Goal: Information Seeking & Learning: Learn about a topic

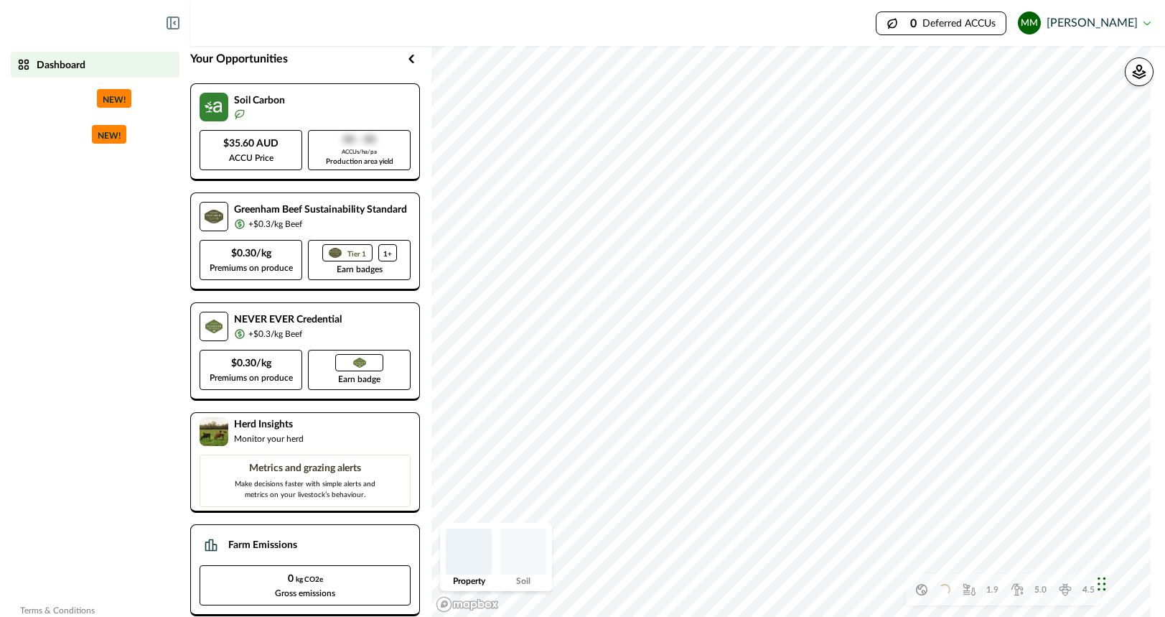
scroll to position [40, 0]
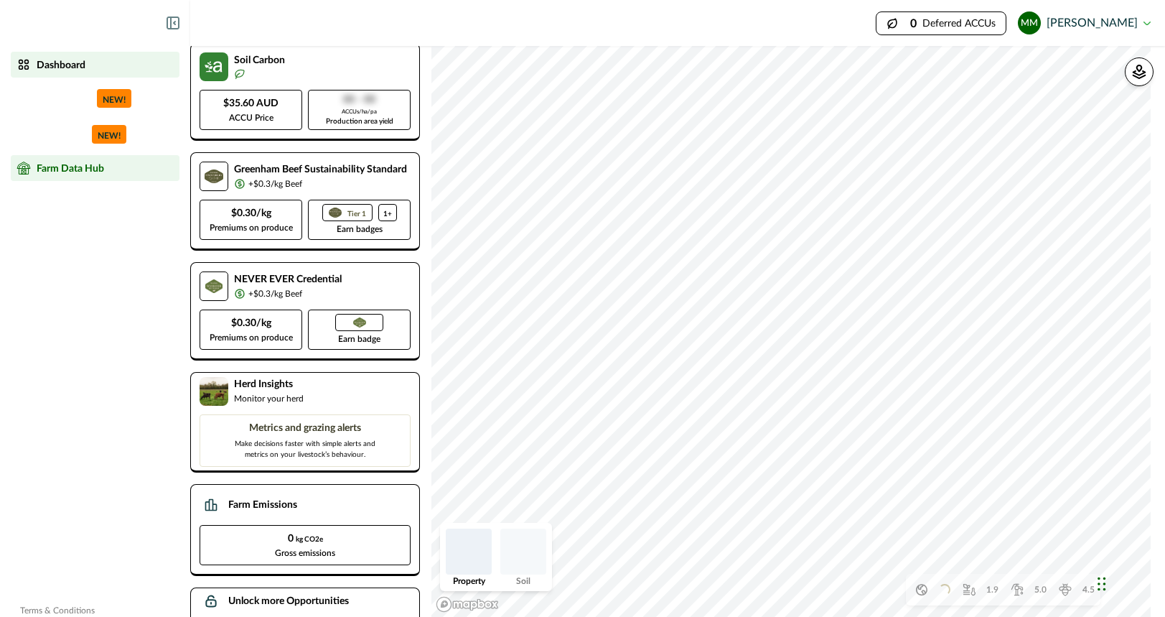
click at [66, 171] on p "Farm Data Hub" at bounding box center [70, 167] width 67 height 11
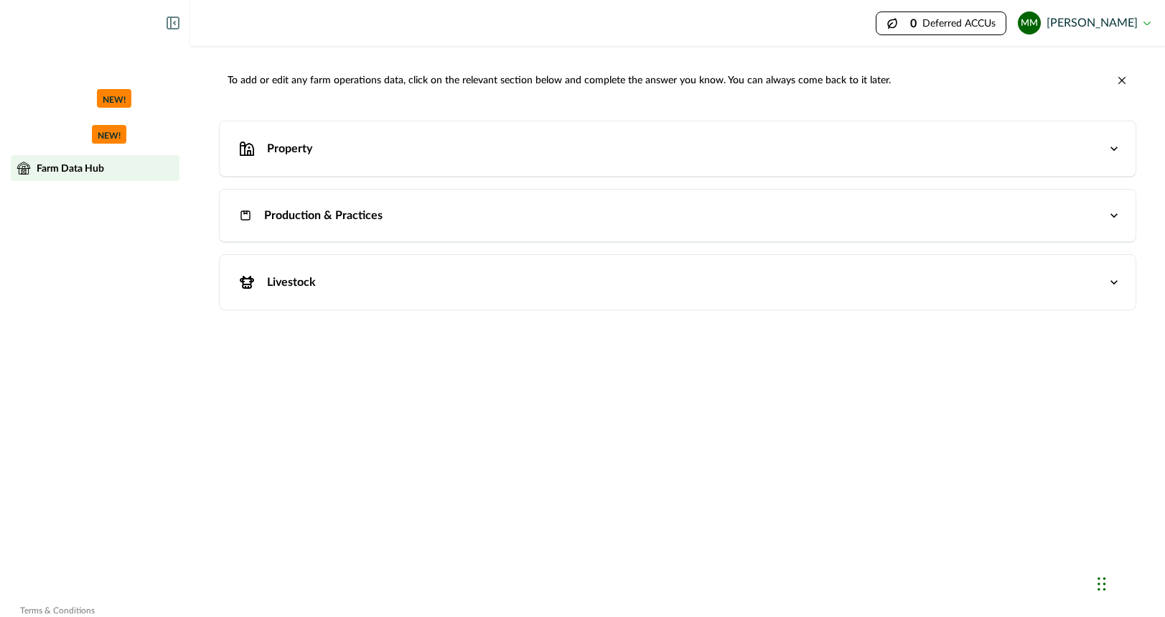
click at [296, 284] on p "Livestock" at bounding box center [291, 281] width 49 height 17
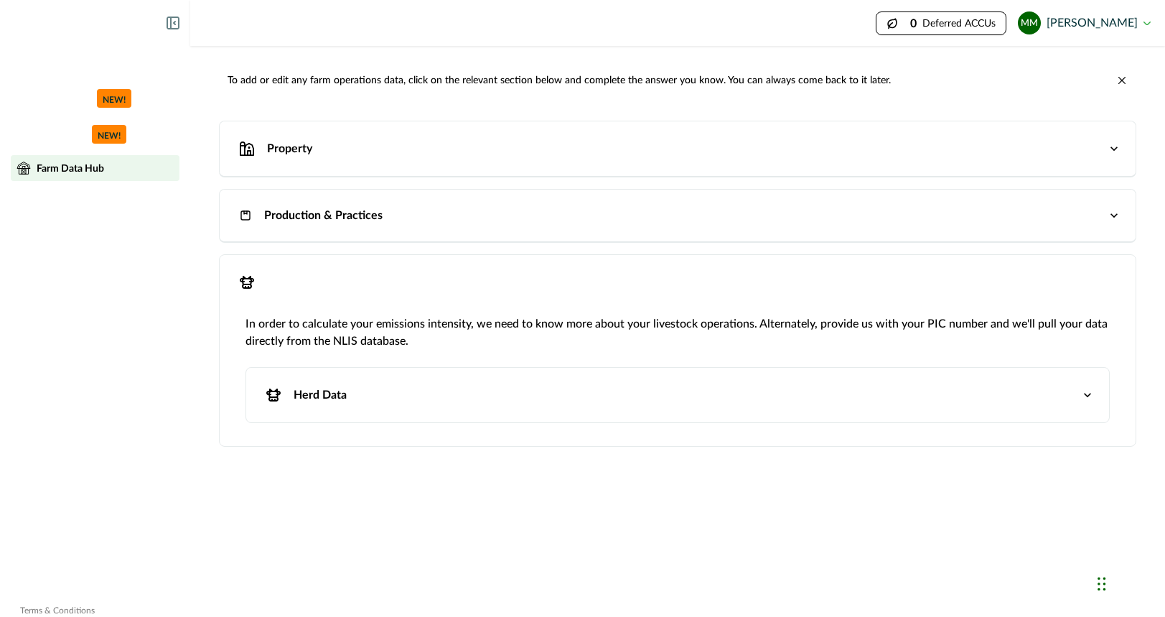
click at [335, 400] on p "Herd Data" at bounding box center [320, 394] width 53 height 17
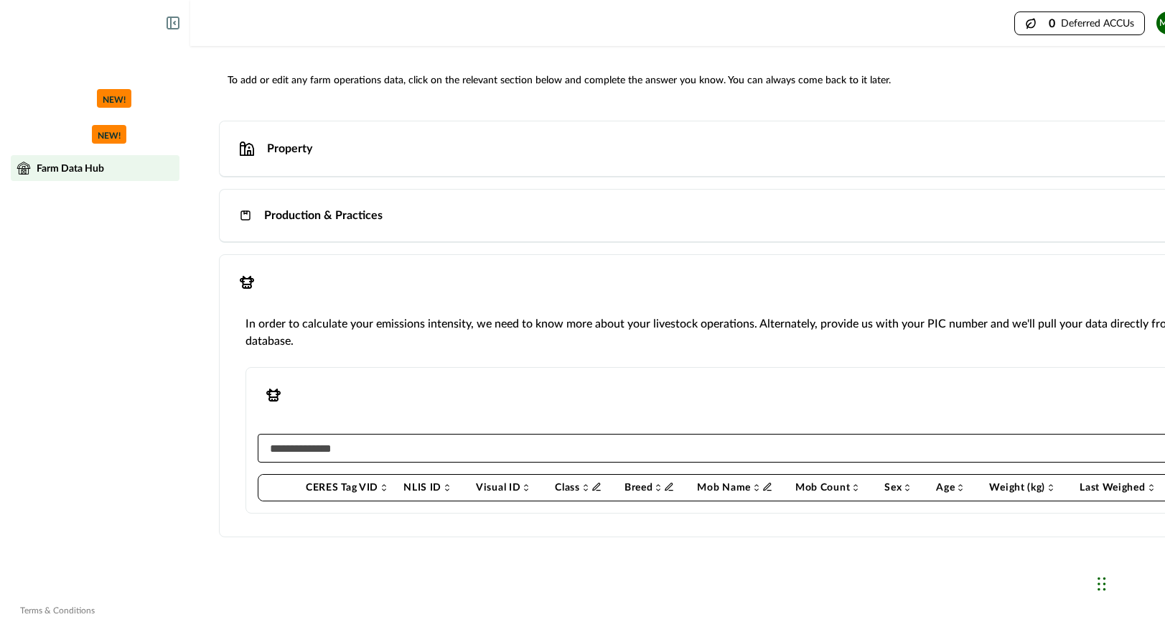
click at [294, 204] on div "Production & Practices" at bounding box center [739, 215] width 1011 height 23
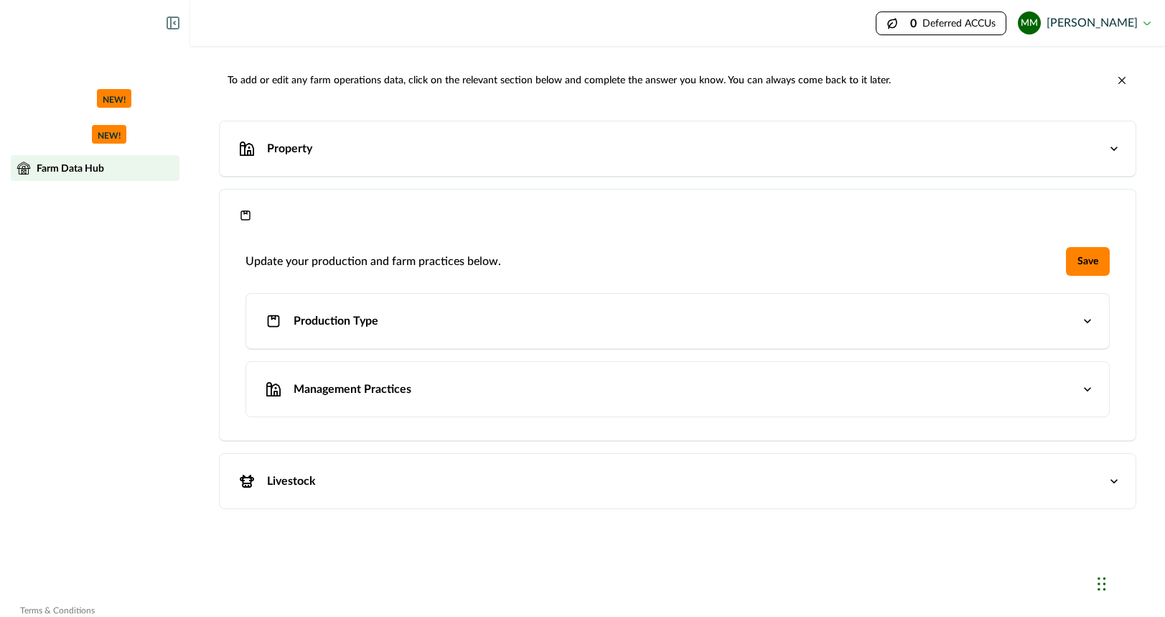
click at [337, 327] on p "Production Type" at bounding box center [336, 320] width 85 height 17
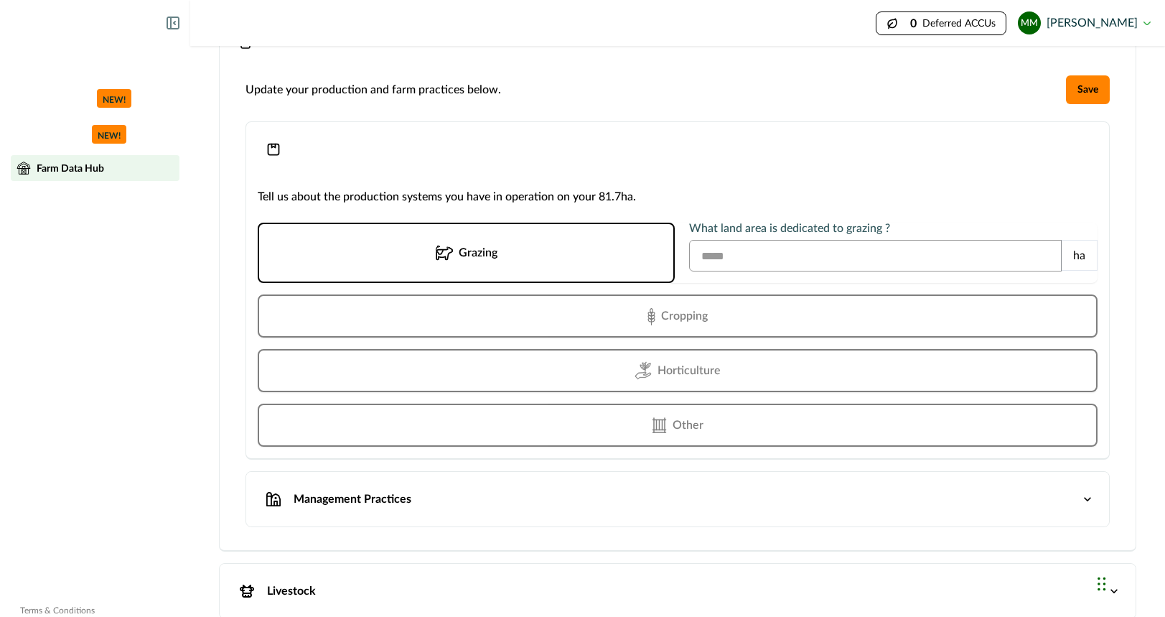
scroll to position [172, 0]
click at [345, 489] on div "Management Practices" at bounding box center [671, 498] width 820 height 26
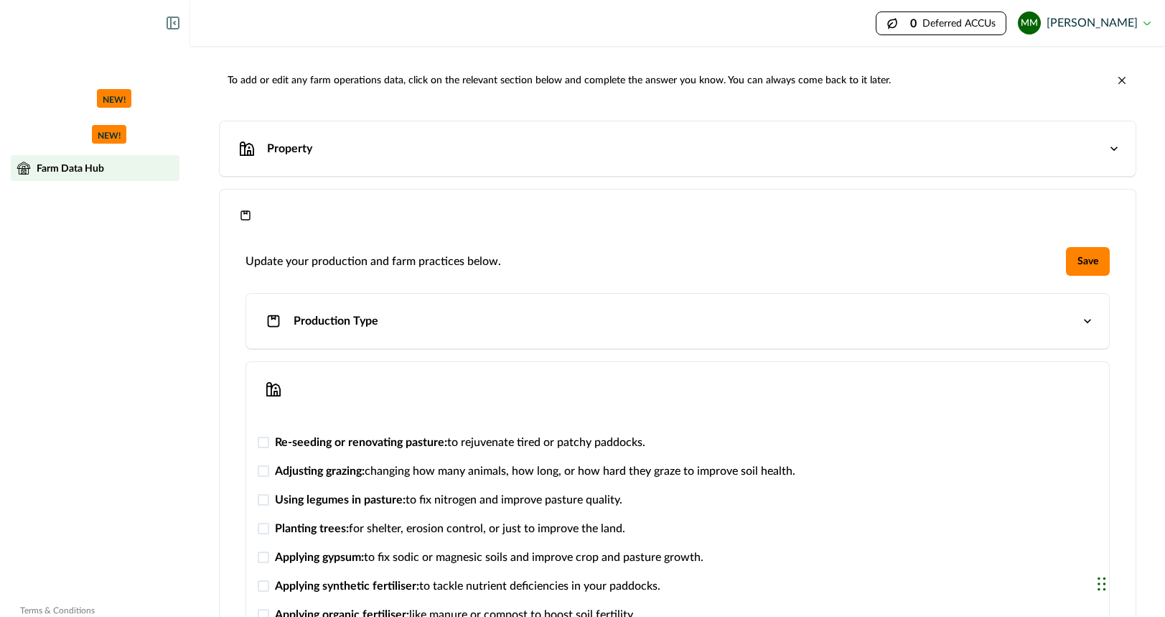
scroll to position [0, 0]
click at [335, 314] on p "Production Type" at bounding box center [336, 320] width 85 height 17
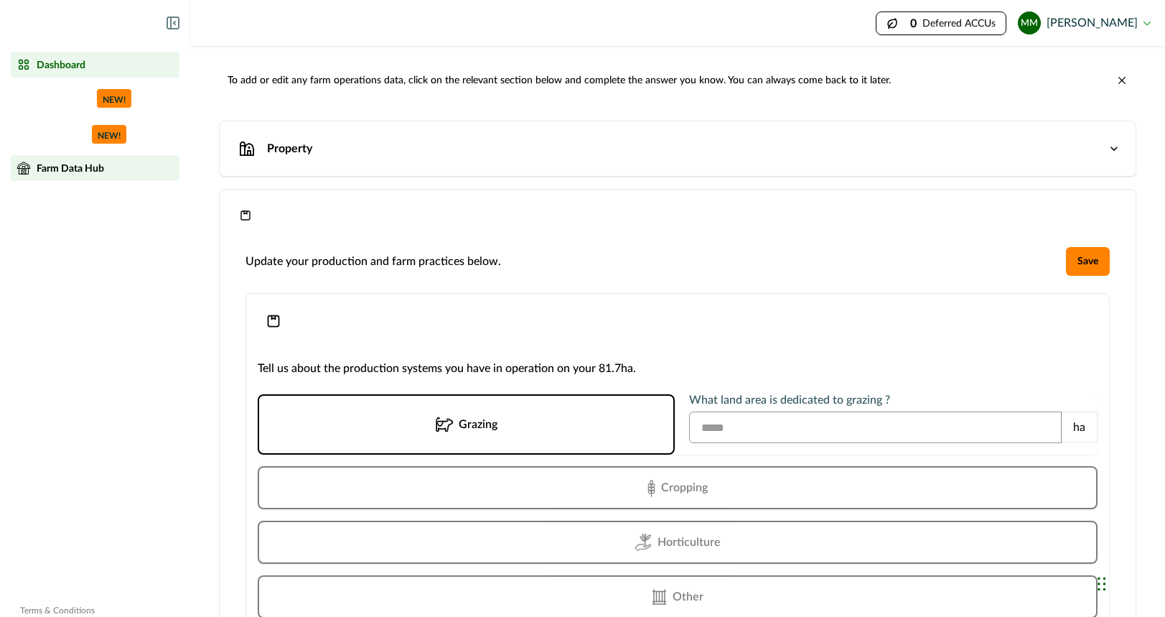
click at [60, 67] on p "Dashboard" at bounding box center [61, 64] width 49 height 11
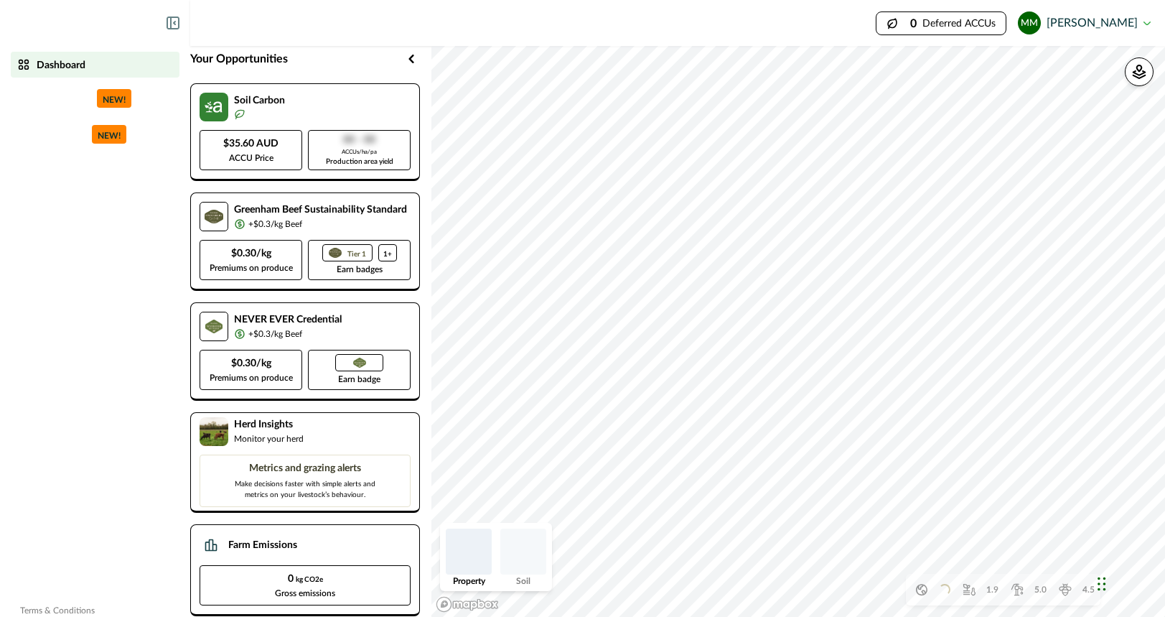
click at [1014, 585] on icon at bounding box center [1017, 589] width 14 height 14
click at [271, 151] on p "$35.60 AUD" at bounding box center [250, 143] width 55 height 15
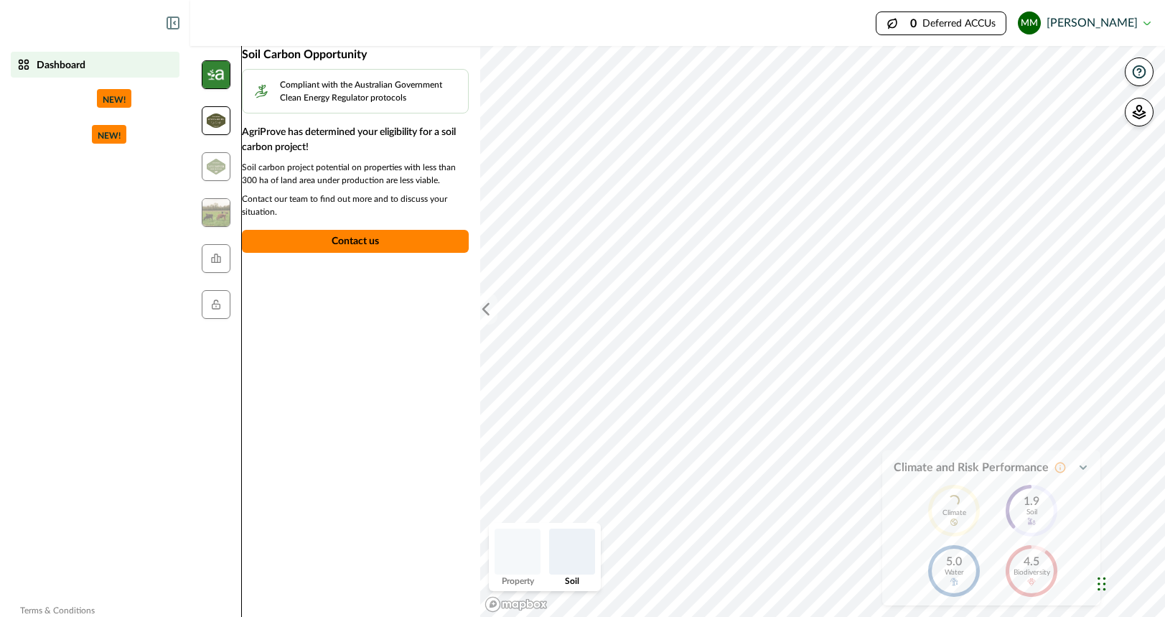
click at [221, 125] on img at bounding box center [216, 120] width 19 height 14
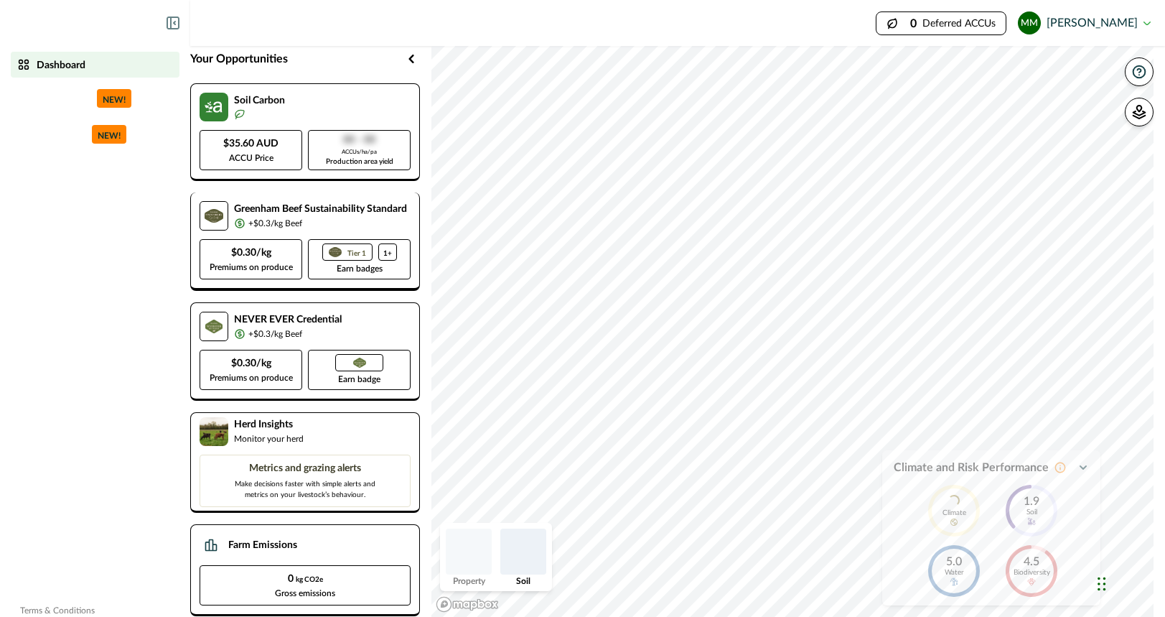
click at [271, 261] on p "$0.30/kg" at bounding box center [251, 252] width 40 height 15
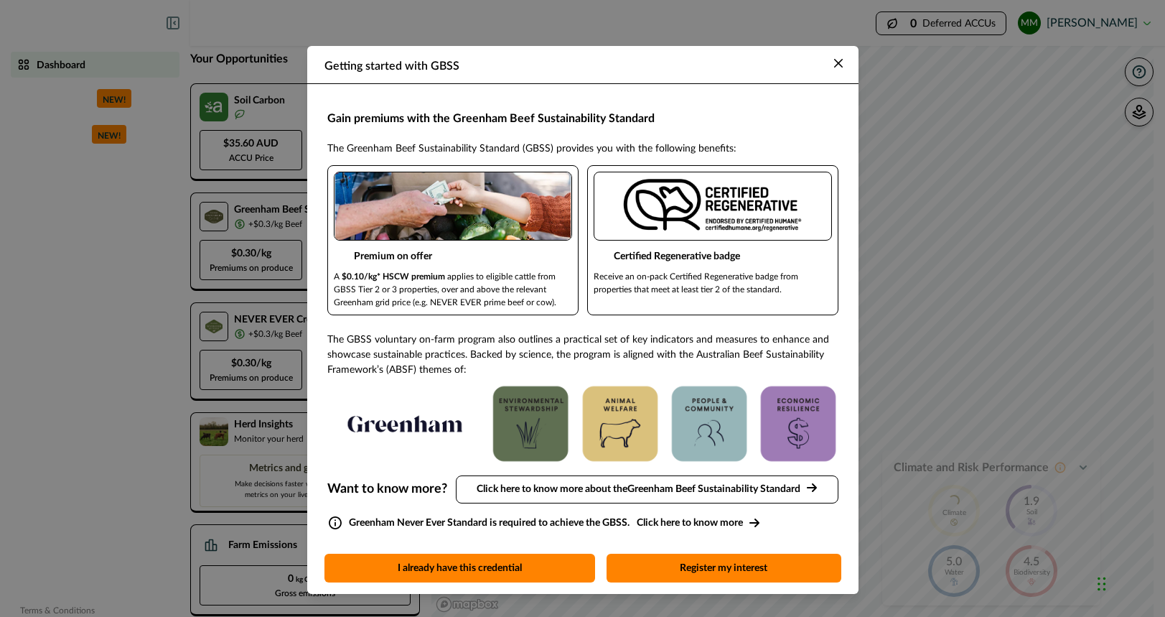
click at [250, 296] on div "Getting started with GBSS Gain premiums with the Greenham Beef Sustainability S…" at bounding box center [582, 308] width 1165 height 617
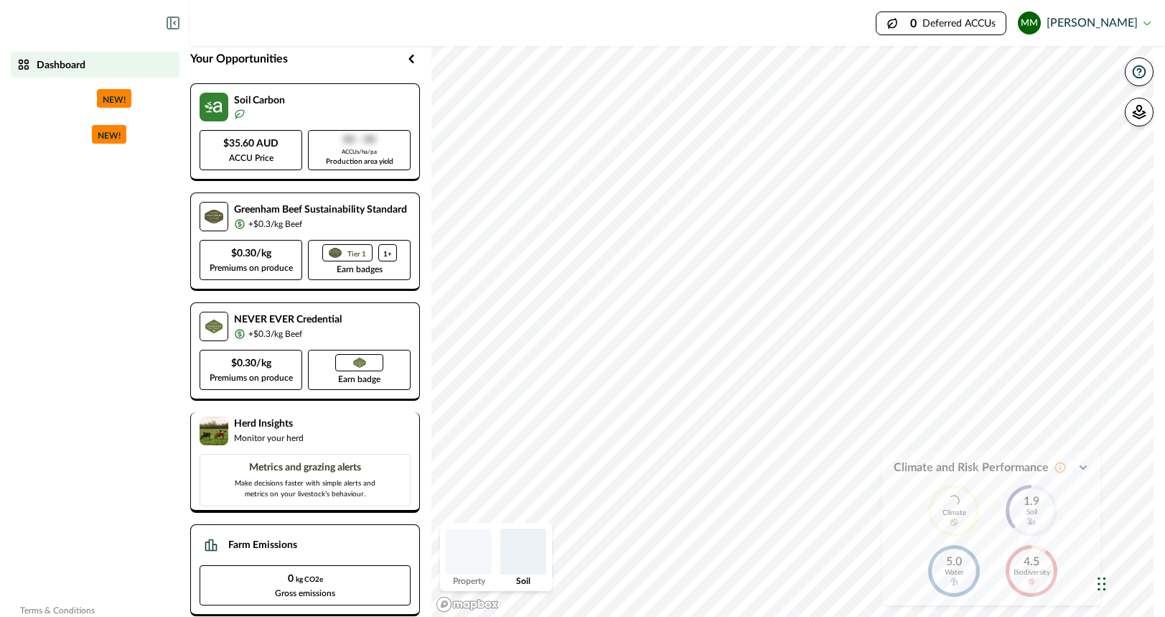
click at [292, 444] on p "Monitor your herd" at bounding box center [269, 437] width 70 height 13
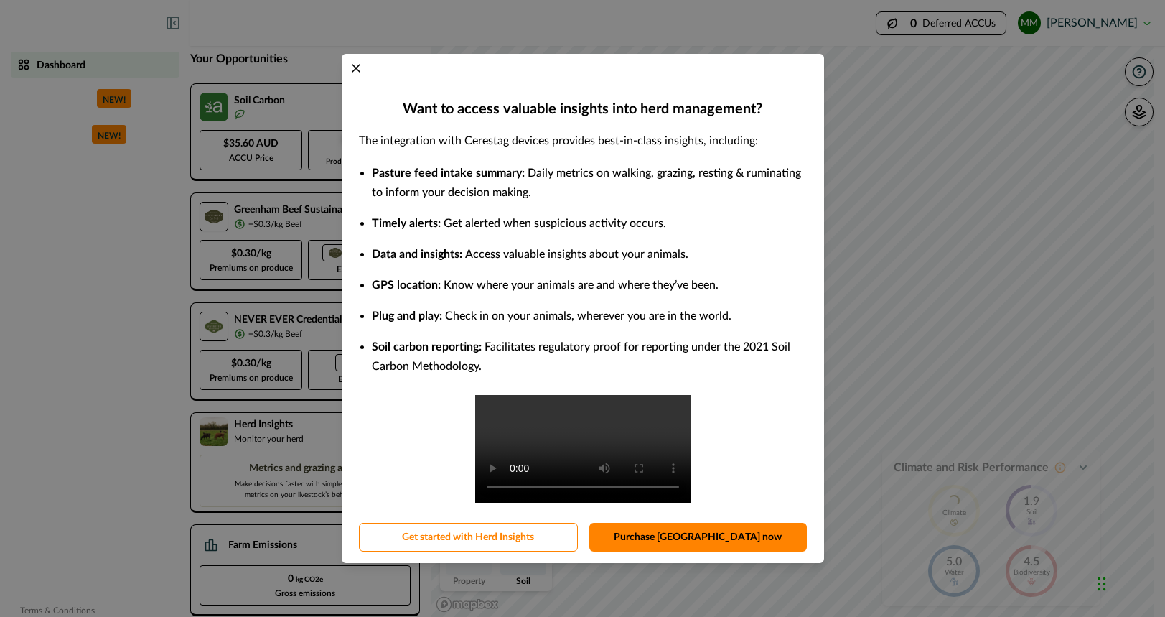
click at [306, 388] on div "Want to access valuable insights into herd management? The integration with Cer…" at bounding box center [582, 308] width 1165 height 617
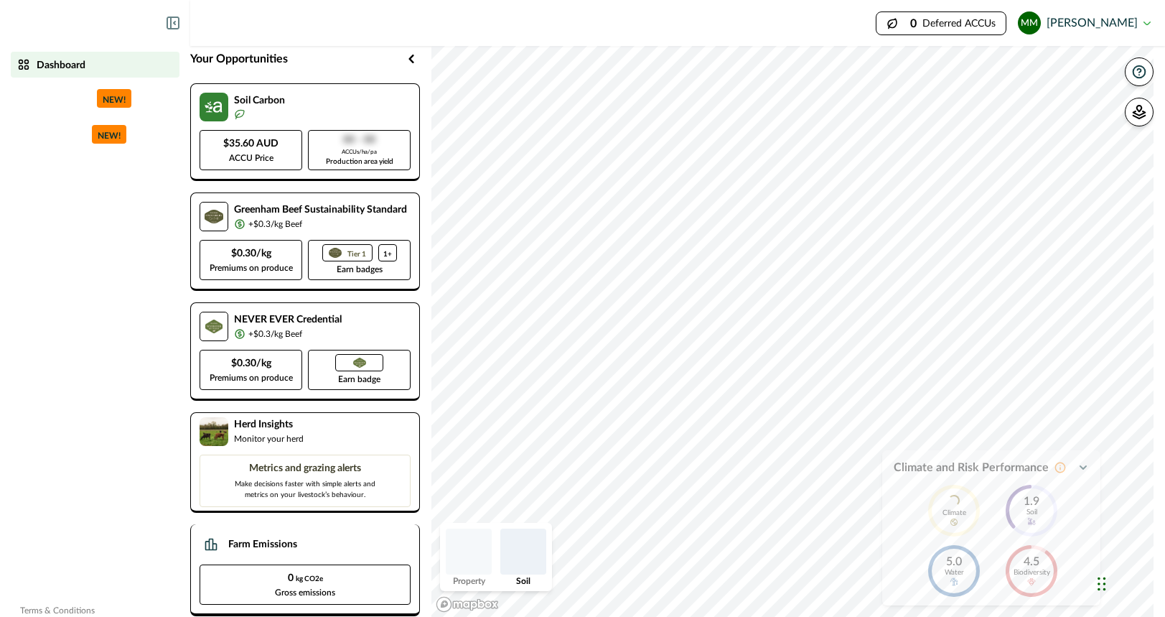
click at [271, 552] on p "Farm Emissions" at bounding box center [262, 544] width 69 height 15
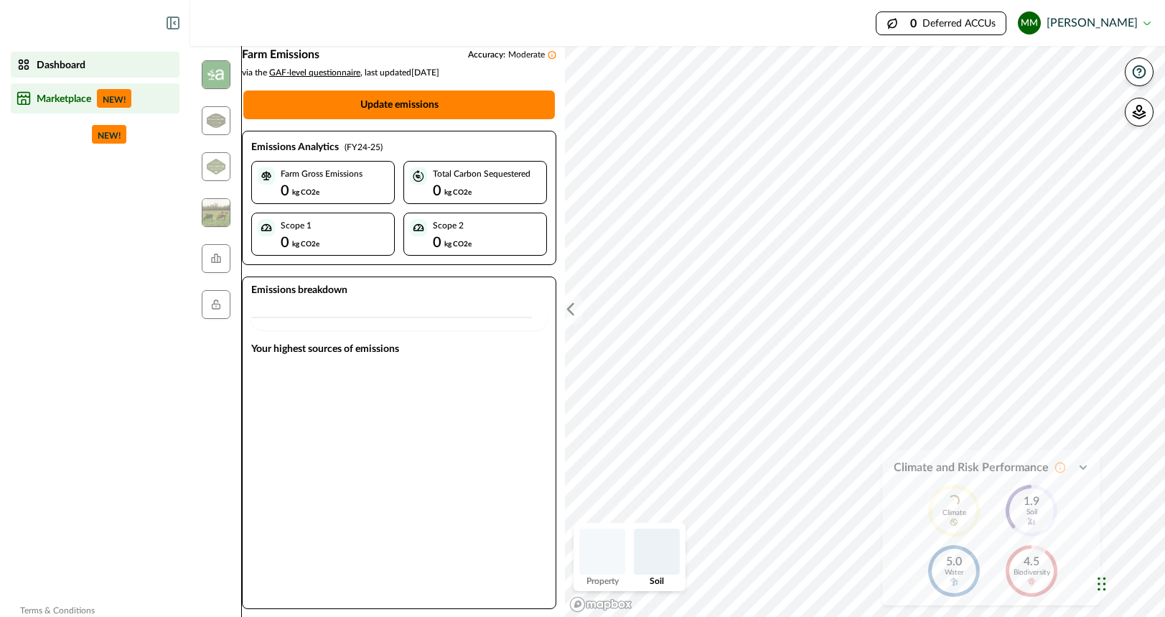
click at [70, 105] on div "Marketplace NEW!" at bounding box center [95, 98] width 157 height 19
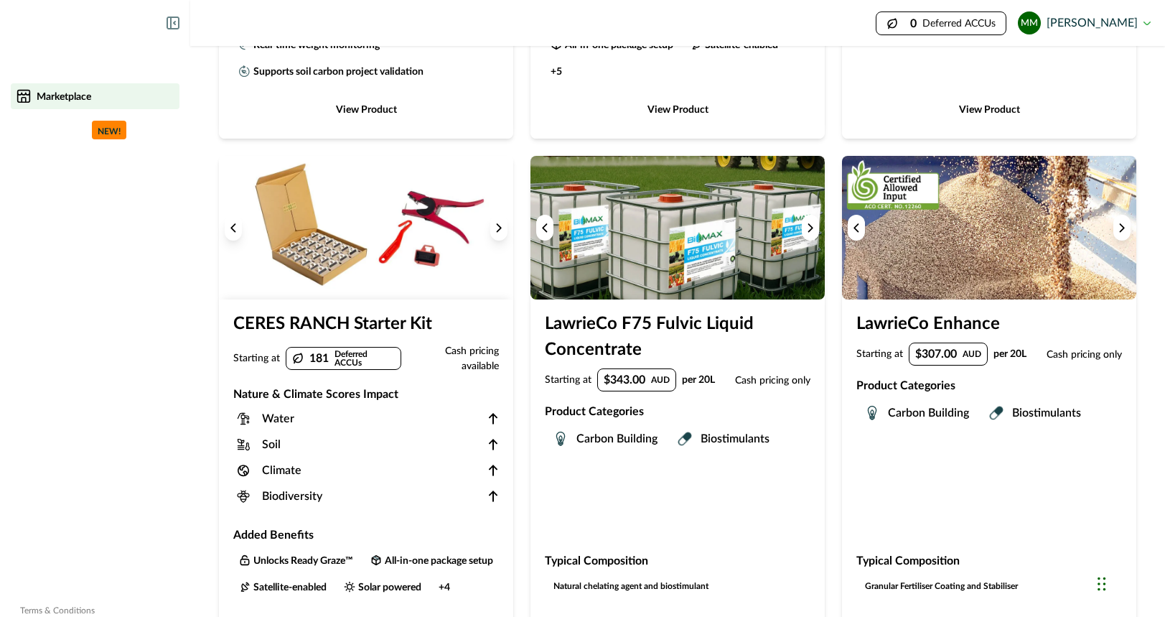
scroll to position [550, 0]
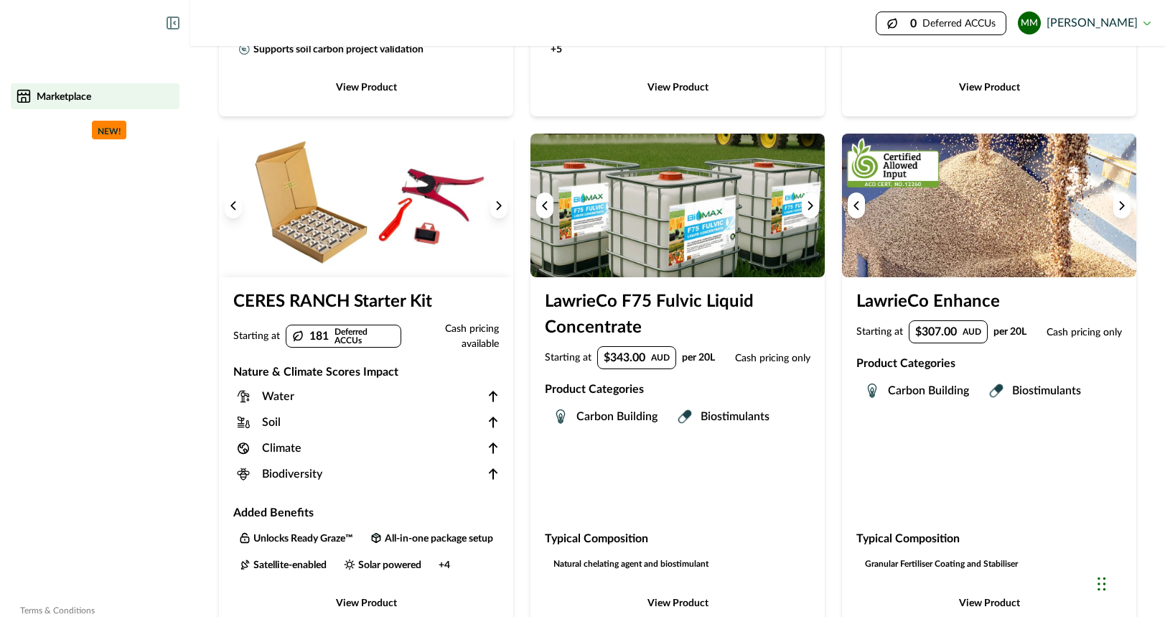
click at [324, 300] on h3 "CERES RANCH Starter Kit" at bounding box center [366, 305] width 266 height 32
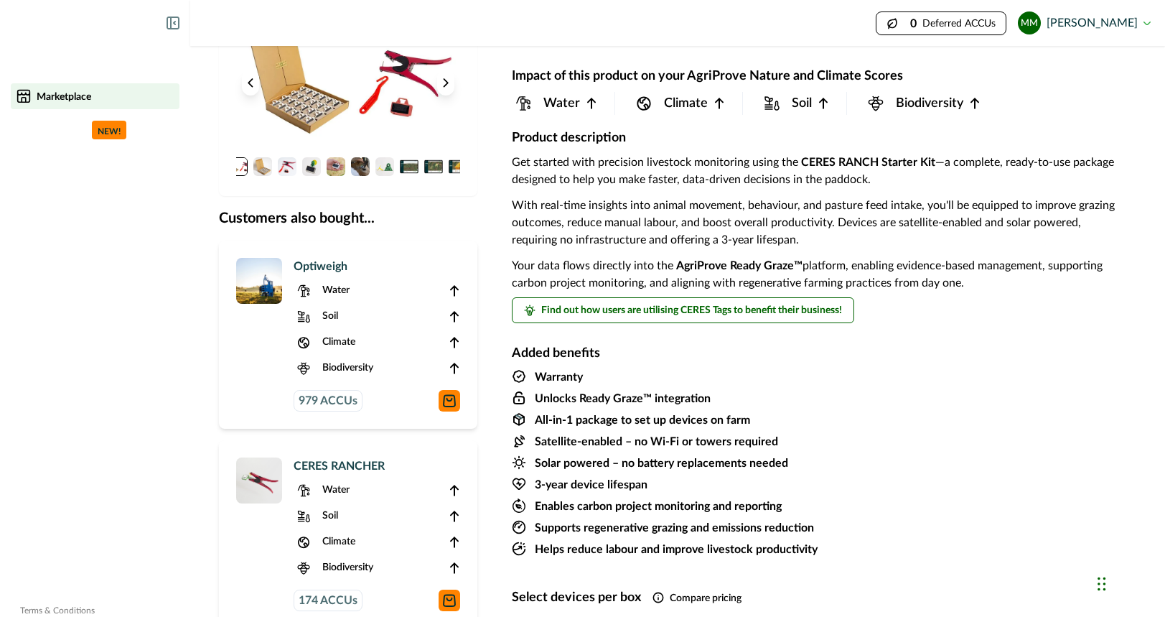
scroll to position [90, 0]
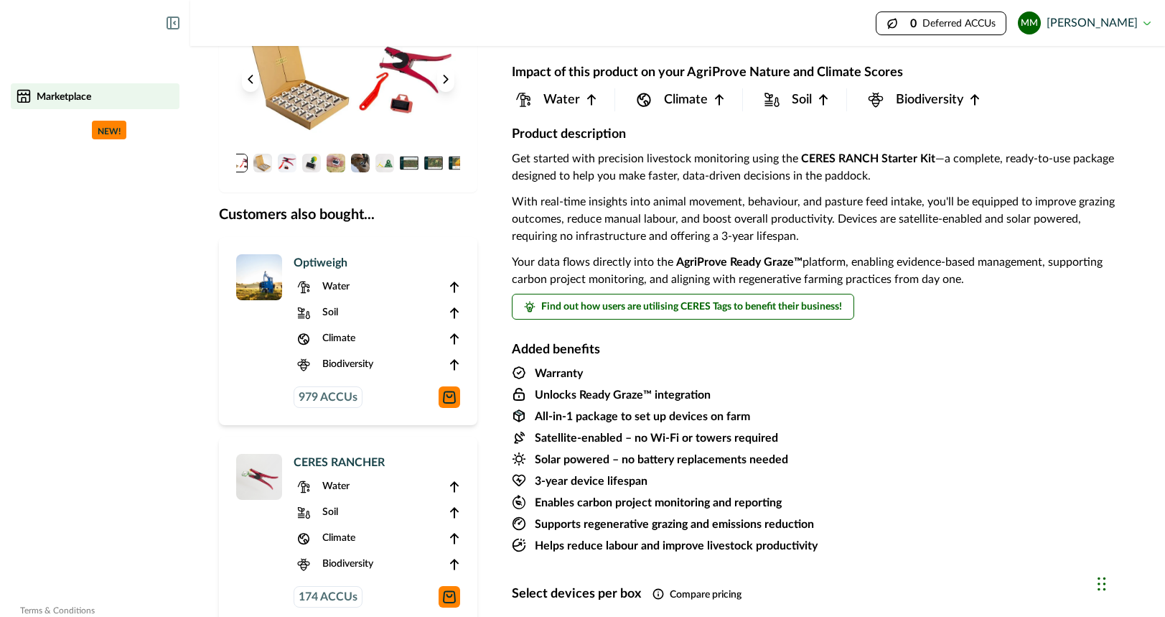
click at [80, 200] on div "Dashboard Marketplace Credentials NEW! Farm Data Hub Terms & Conditions" at bounding box center [95, 308] width 190 height 617
click at [89, 59] on div "Dashboard" at bounding box center [95, 64] width 157 height 14
